Goal: Transaction & Acquisition: Purchase product/service

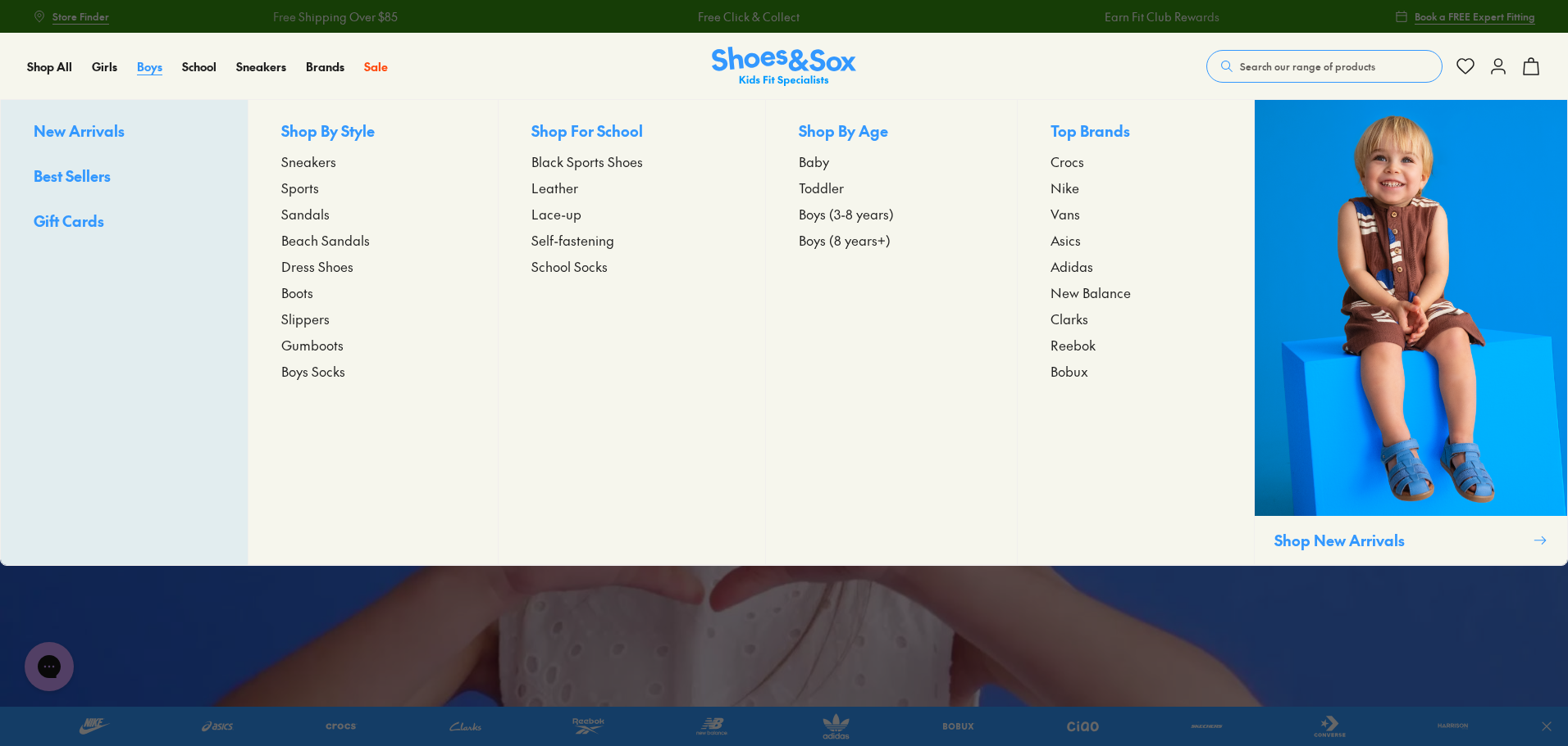
click at [146, 71] on span "Boys" at bounding box center [149, 67] width 25 height 17
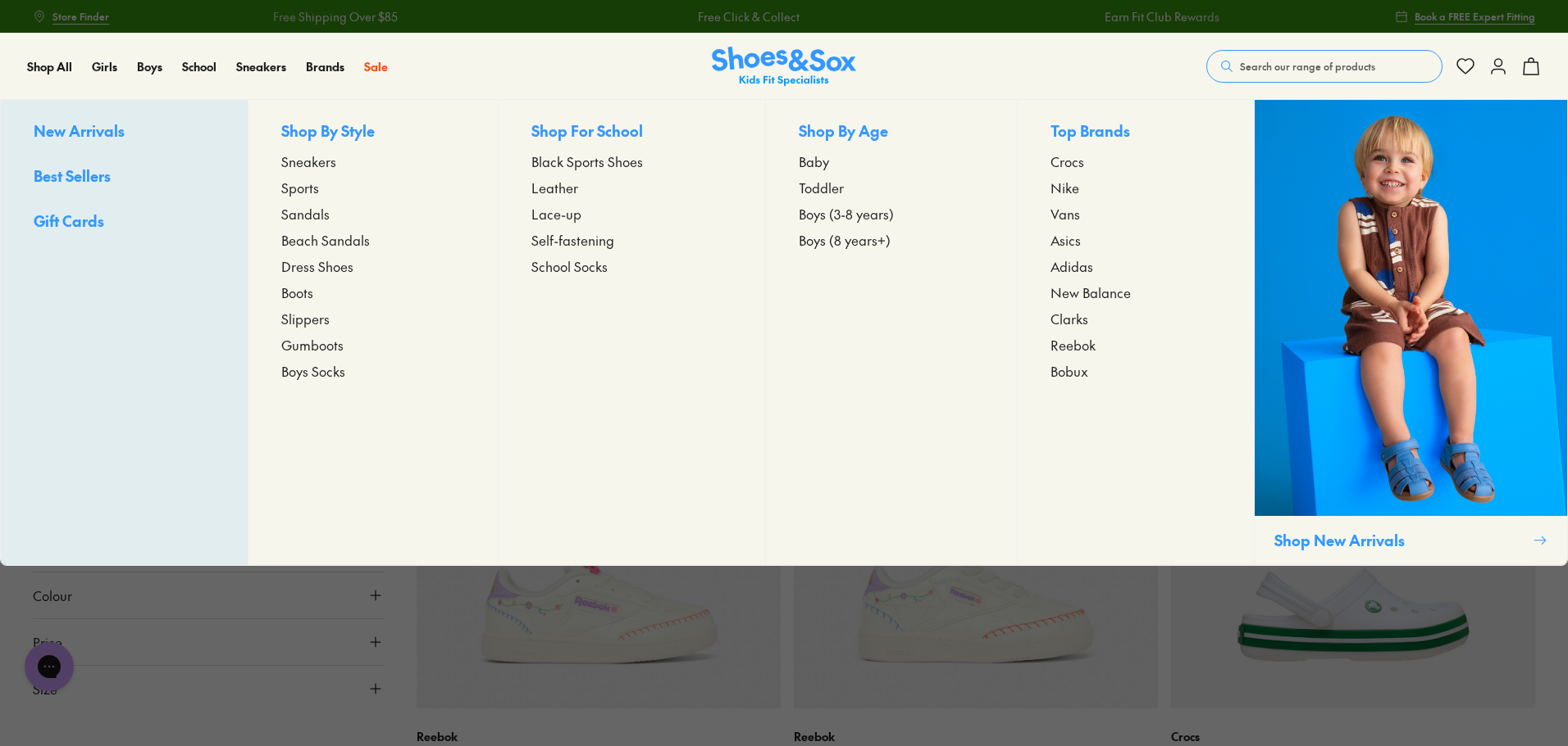
click at [546, 188] on span "Leather" at bounding box center [555, 187] width 46 height 19
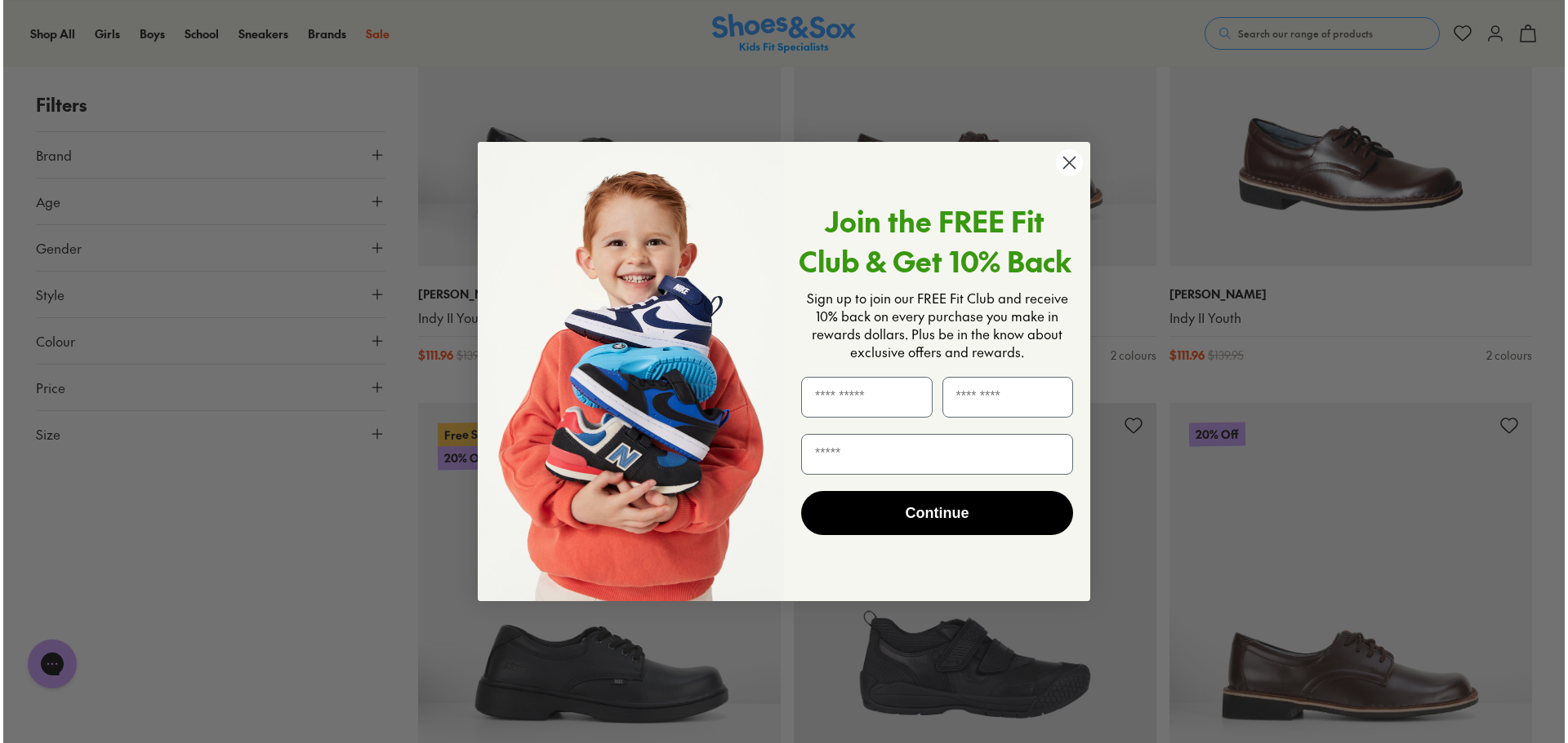
scroll to position [3437, 0]
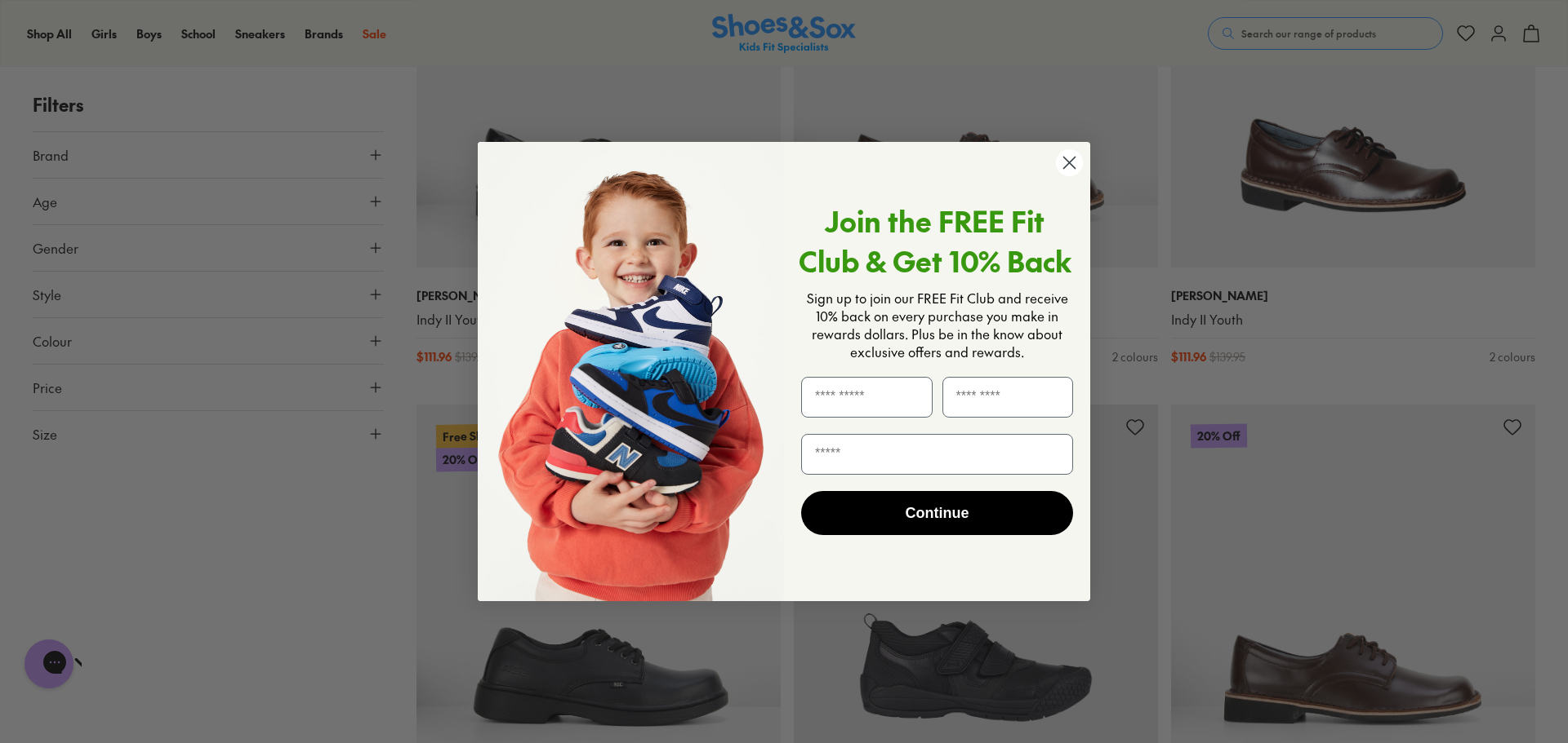
click at [1068, 162] on circle "Close dialog" at bounding box center [1068, 162] width 27 height 27
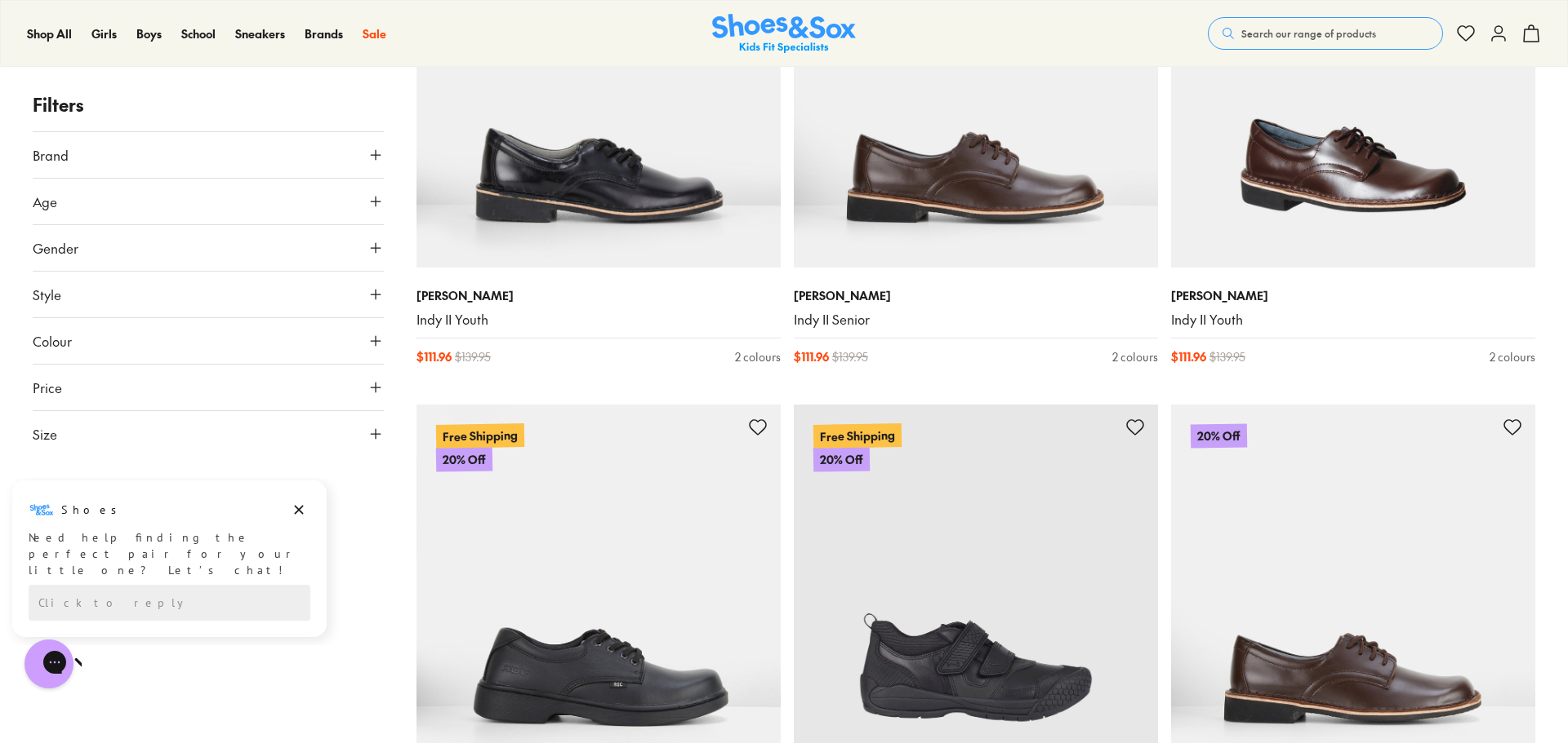
type input "***"
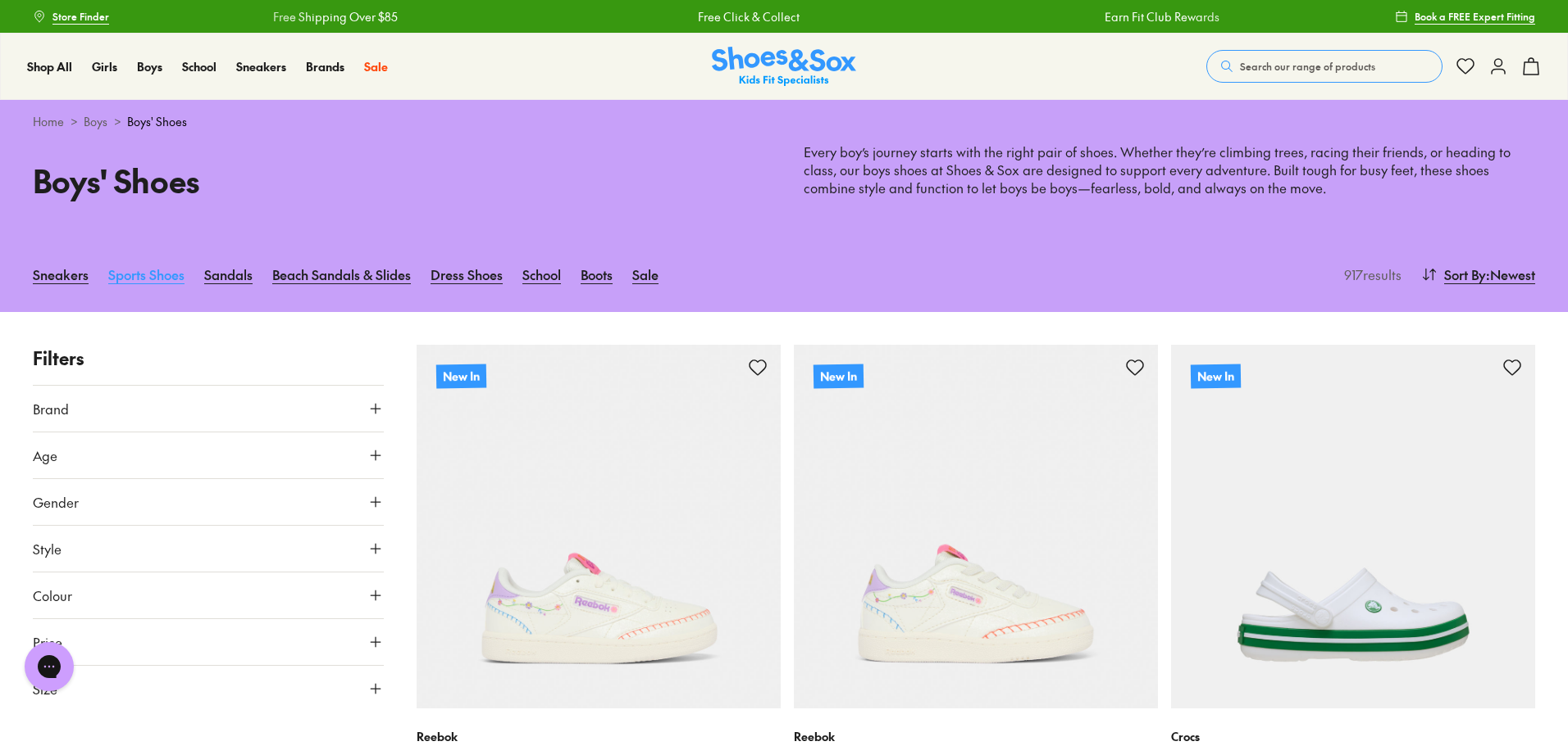
click at [152, 280] on link "Sports Shoes" at bounding box center [147, 274] width 76 height 36
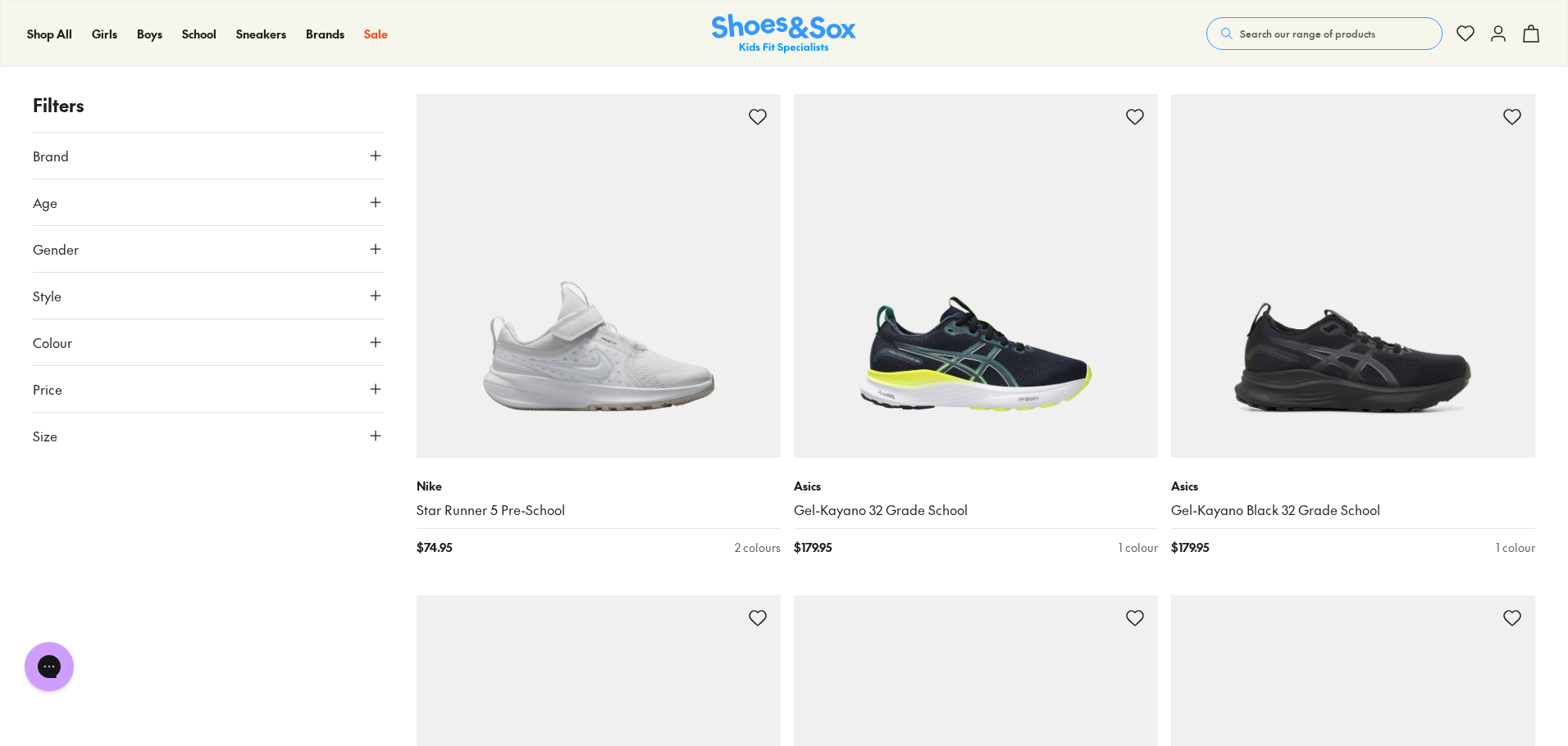
scroll to position [3359, 0]
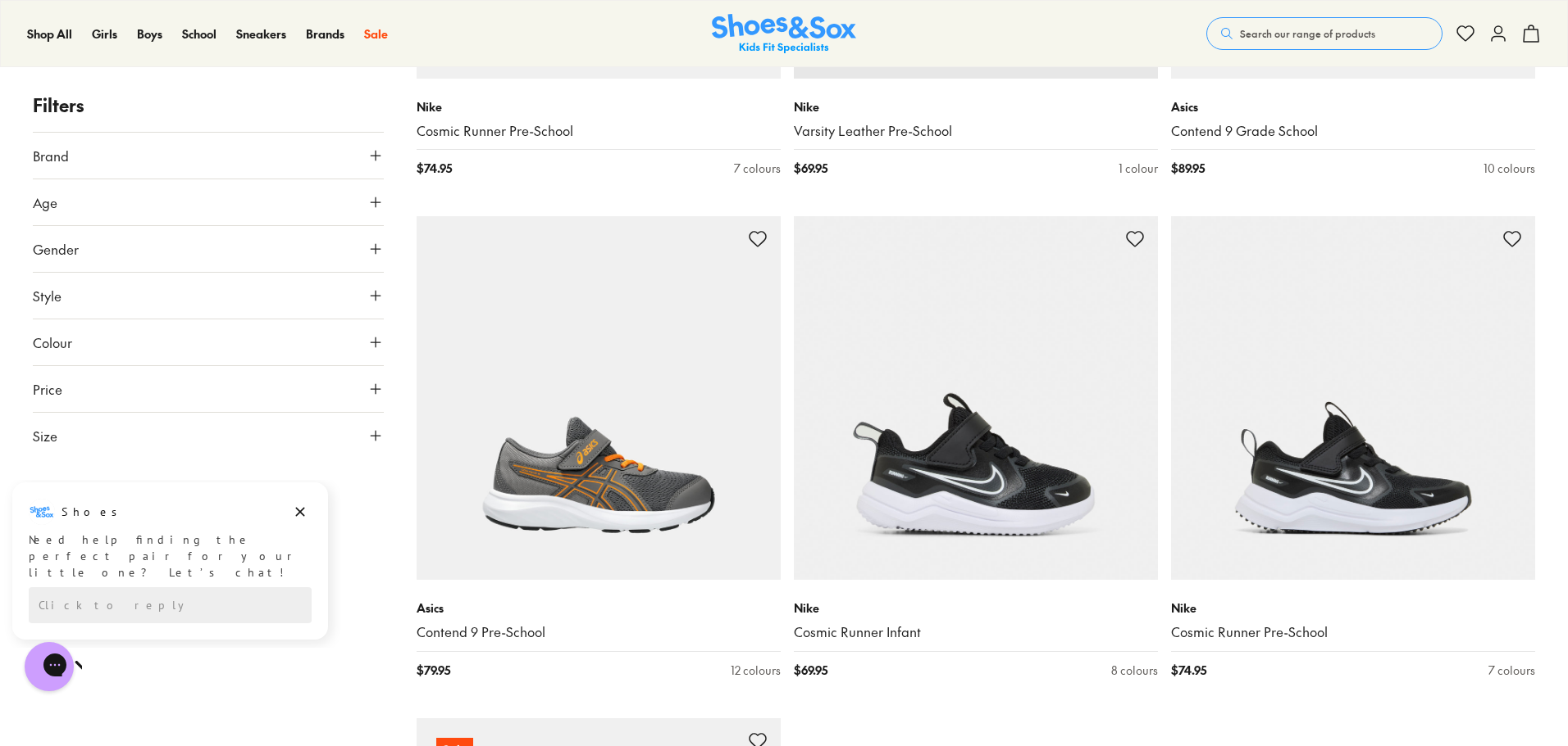
scroll to position [10160, 0]
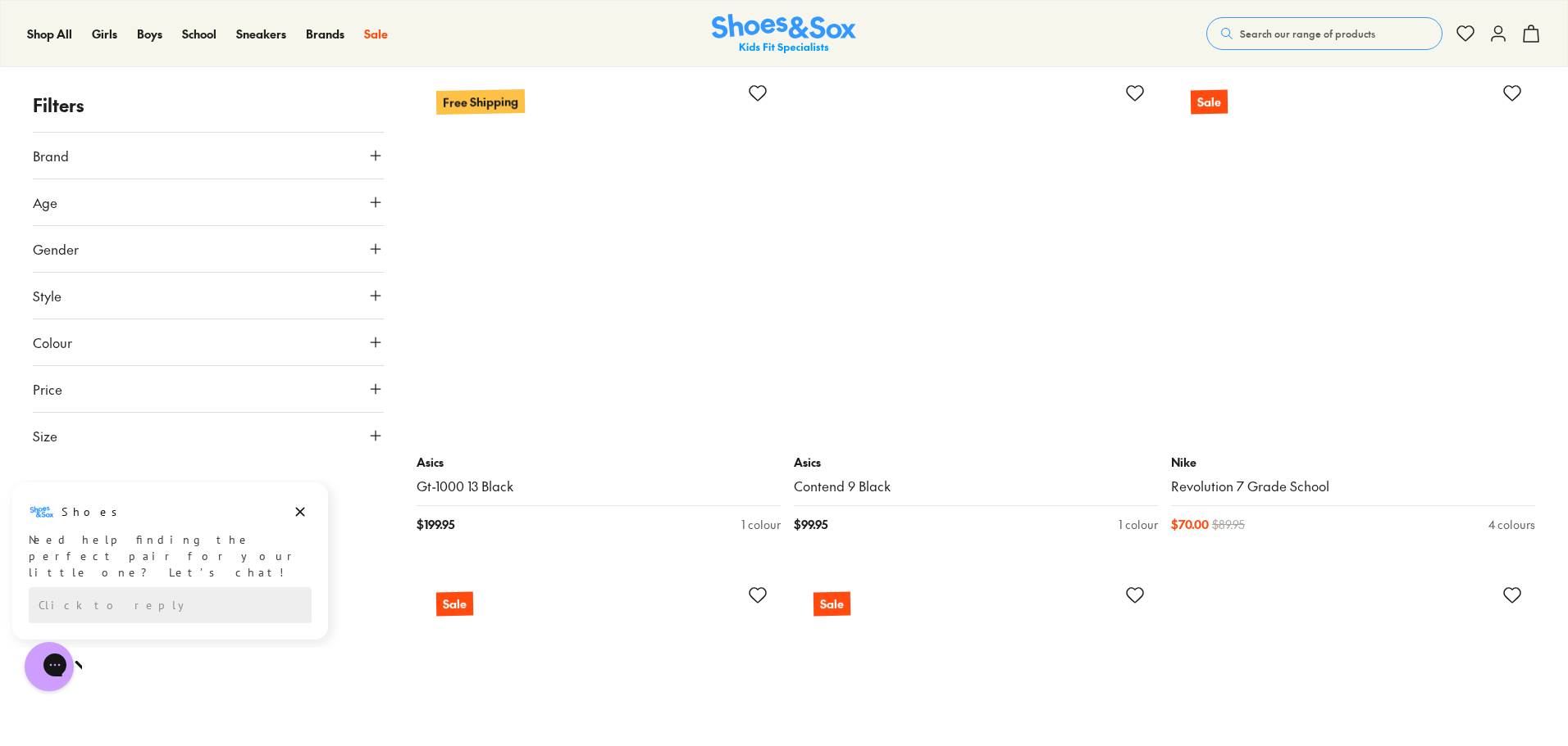
scroll to position [14831, 0]
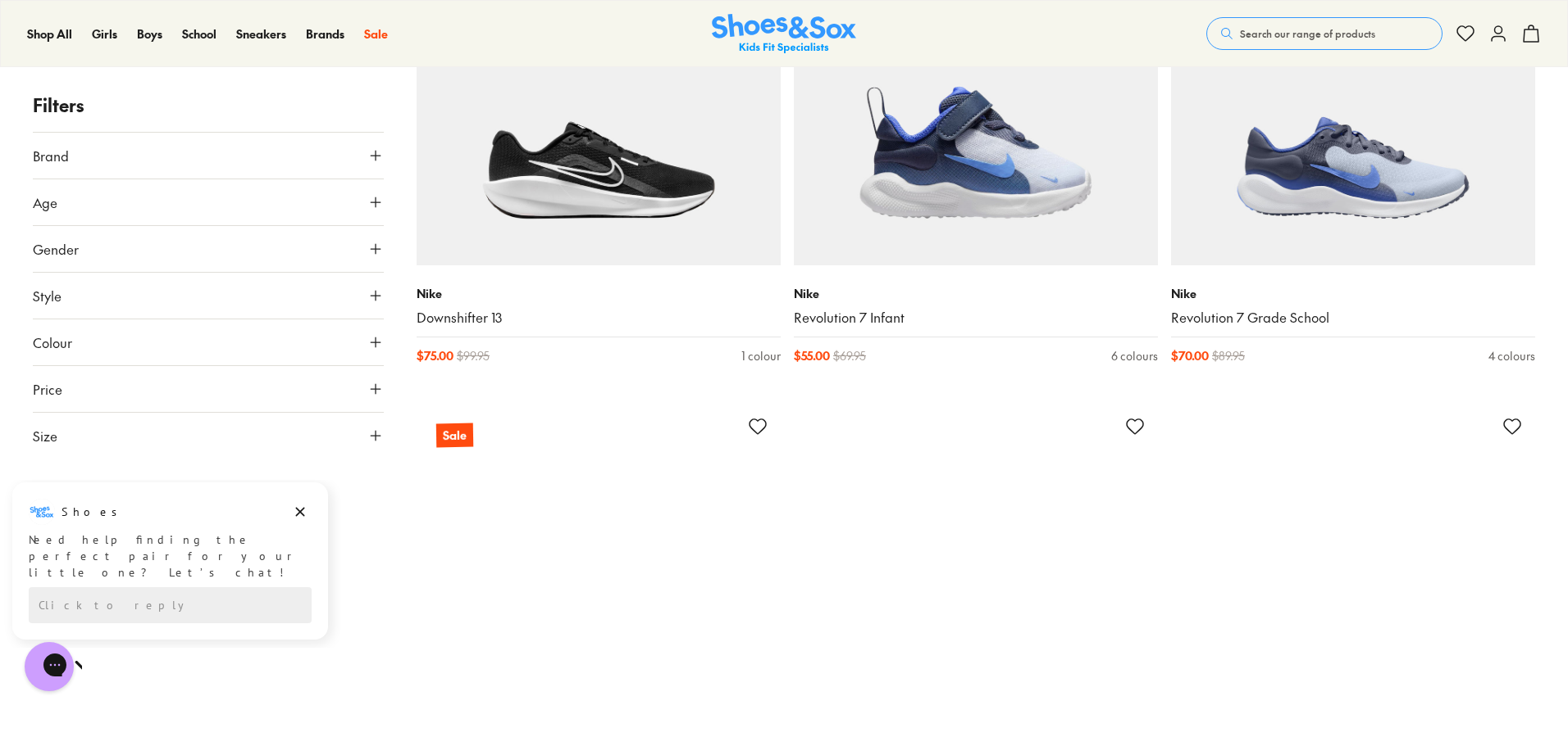
scroll to position [16305, 0]
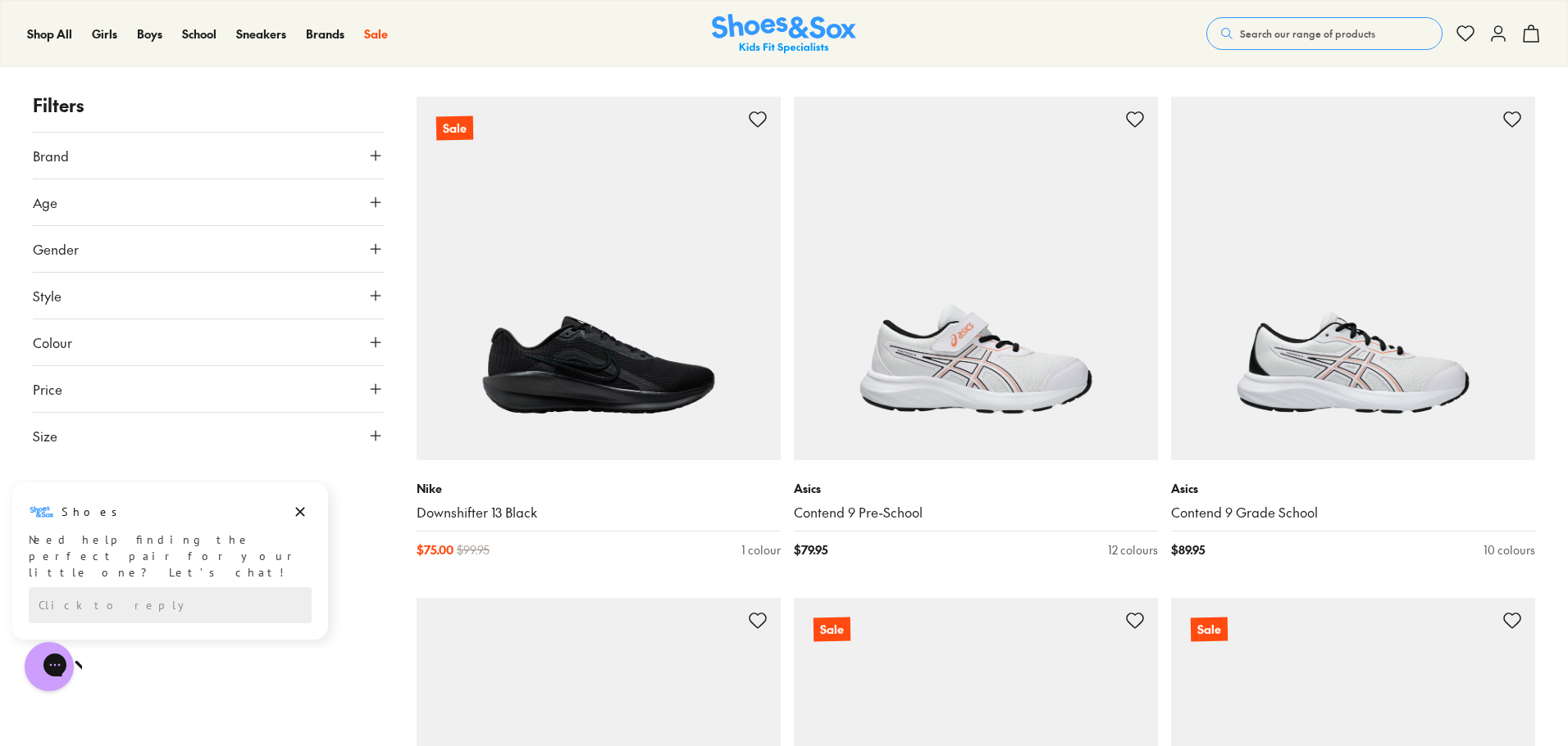
click at [342, 342] on button "Colour" at bounding box center [208, 343] width 351 height 46
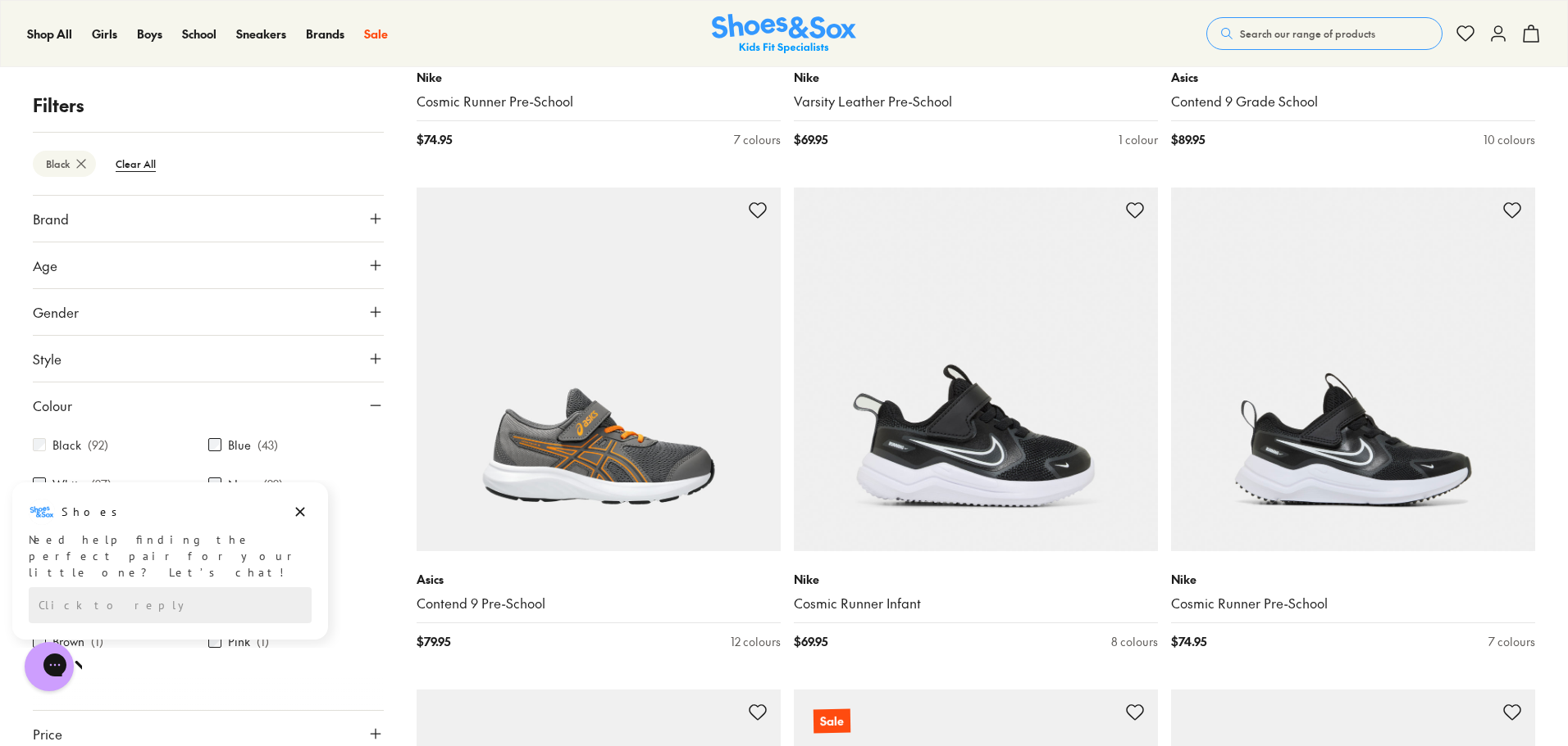
scroll to position [4179, 0]
